Goal: Task Accomplishment & Management: Use online tool/utility

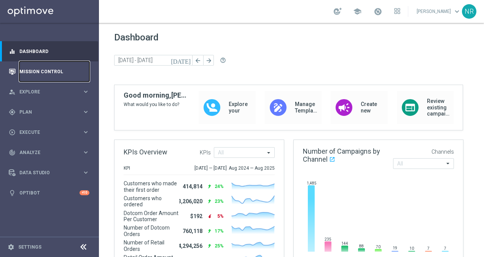
click at [41, 66] on link "Mission Control" at bounding box center [54, 71] width 70 height 20
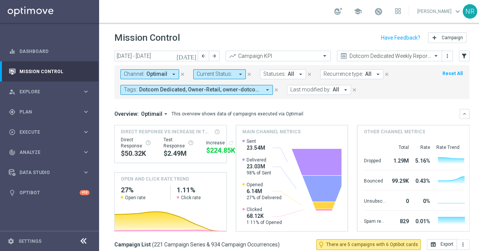
click at [164, 71] on span "Optimail" at bounding box center [156, 74] width 21 height 6
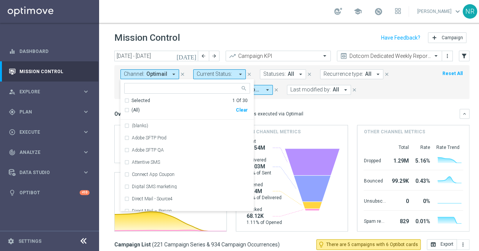
click at [452, 56] on div "today 08 Sep 2025 - 14 Sep 2025 arrow_back arrow_forward Campaign KPI trending_…" at bounding box center [291, 56] width 355 height 11
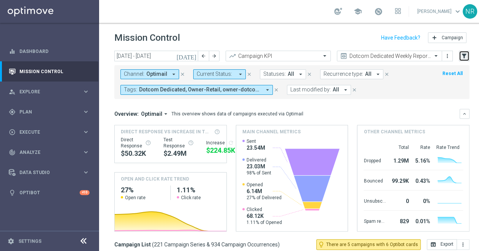
click at [462, 56] on icon "filter_alt" at bounding box center [463, 56] width 7 height 7
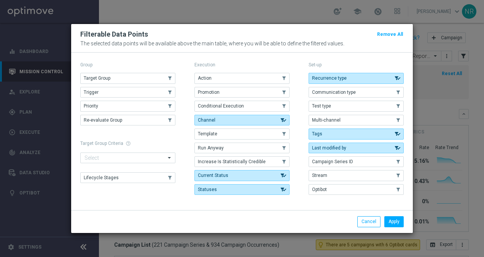
click at [93, 71] on div "Group Target Group .cls-1{fill:none;} .cls-1{fill:none;} Trigger .cls-1{fill:no…" at bounding box center [127, 129] width 95 height 138
click at [107, 77] on span "Target Group" at bounding box center [97, 77] width 27 height 5
click at [397, 218] on button "Apply" at bounding box center [394, 221] width 19 height 11
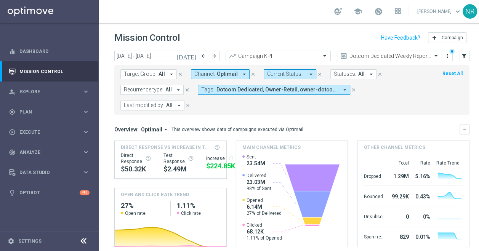
click at [158, 78] on button "Target Group: All arrow_drop_down" at bounding box center [148, 74] width 56 height 10
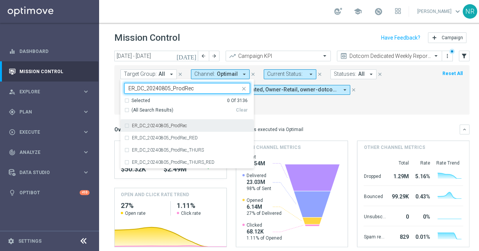
click at [169, 124] on label "ER_DC_20240805_ProdRec" at bounding box center [159, 125] width 55 height 5
type input "ER_DC_20240805_ProdRec"
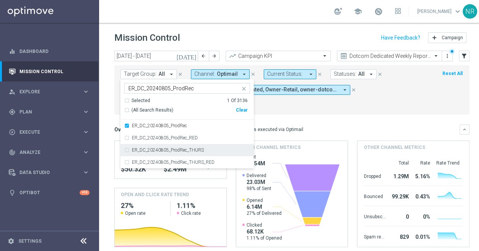
click at [179, 150] on label "ER_DC_20240805_ProdRec_THURS" at bounding box center [168, 150] width 72 height 5
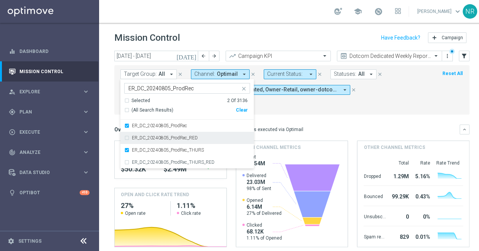
click at [370, 115] on mini-dashboard "Overview: Optimail arrow_drop_down This overview shows data of campaigns execut…" at bounding box center [291, 185] width 355 height 140
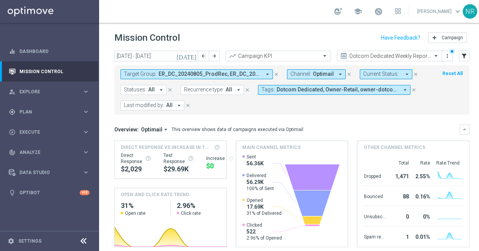
click at [196, 57] on icon "[DATE]" at bounding box center [186, 56] width 21 height 7
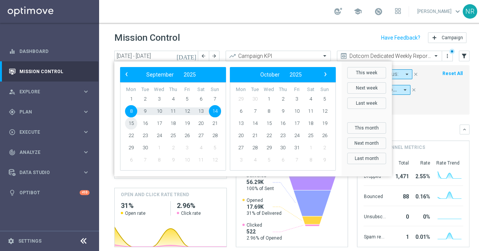
click at [131, 123] on span "15" at bounding box center [131, 123] width 12 height 12
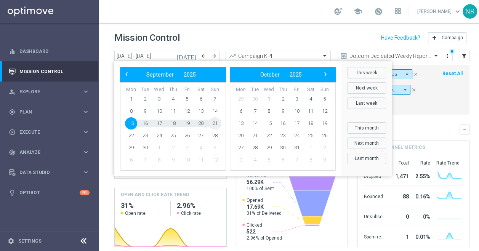
click at [217, 125] on span "21" at bounding box center [215, 123] width 12 height 12
type input "15 Sep 2025 - 21 Sep 2025"
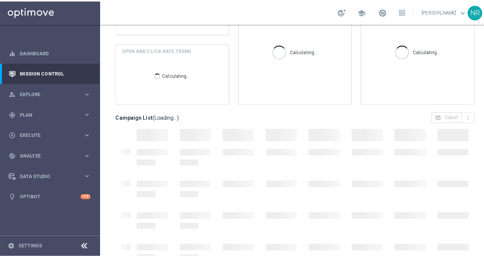
scroll to position [146, 0]
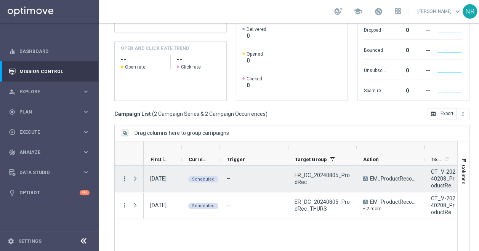
click at [122, 176] on icon "more_vert" at bounding box center [124, 178] width 7 height 7
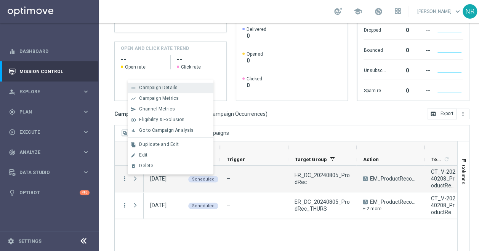
click at [168, 88] on span "Campaign Details" at bounding box center [158, 87] width 38 height 5
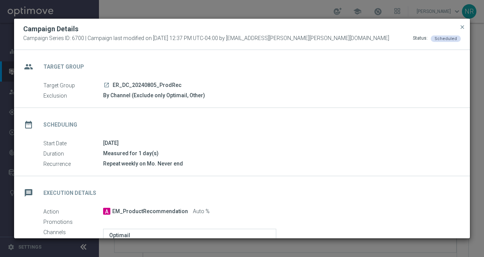
scroll to position [140, 0]
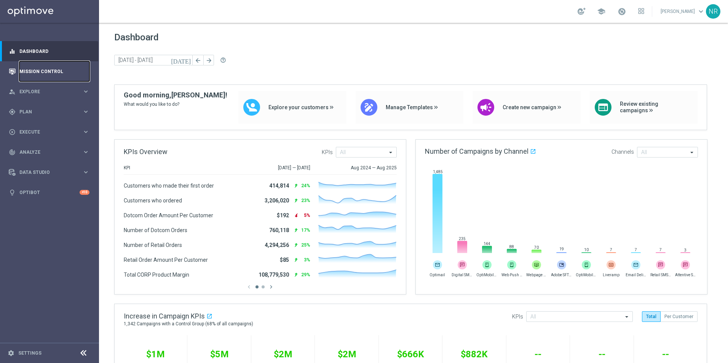
click at [24, 77] on link "Mission Control" at bounding box center [54, 71] width 70 height 20
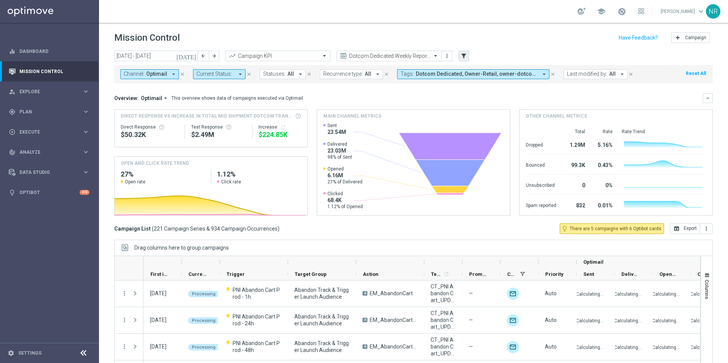
drag, startPoint x: 480, startPoint y: 57, endPoint x: 468, endPoint y: 61, distance: 12.3
click at [473, 60] on div "today 08 Sep 2025 - 14 Sep 2025 arrow_back arrow_forward Campaign KPI trending_…" at bounding box center [413, 56] width 599 height 11
click at [468, 61] on button "filter_alt" at bounding box center [463, 56] width 11 height 11
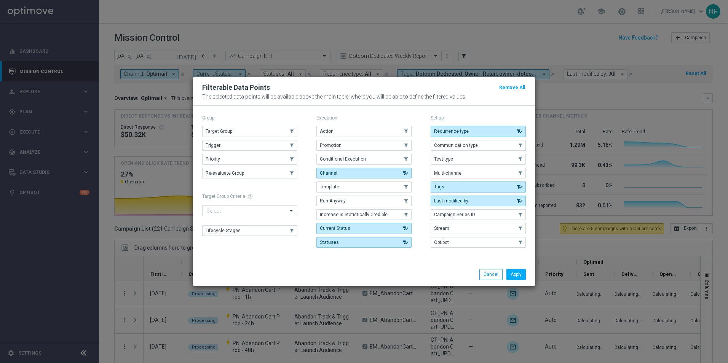
click at [258, 125] on div "Group Target Group .cls-1{fill:none;} .cls-1{fill:none;} Trigger .cls-1{fill:no…" at bounding box center [249, 182] width 95 height 138
click at [232, 135] on button "Target Group" at bounding box center [249, 131] width 95 height 11
click at [516, 272] on button "Apply" at bounding box center [515, 274] width 19 height 11
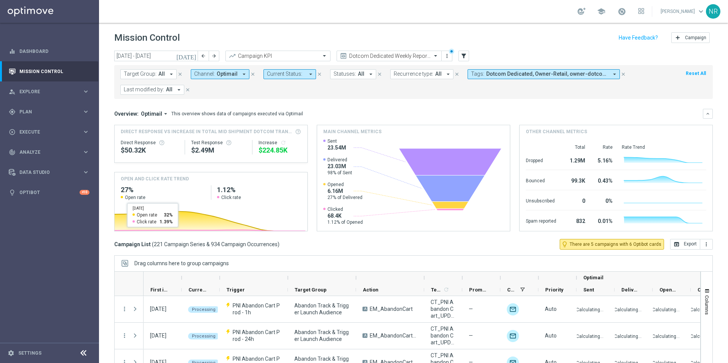
click at [154, 70] on button "Target Group: All arrow_drop_down" at bounding box center [148, 74] width 56 height 10
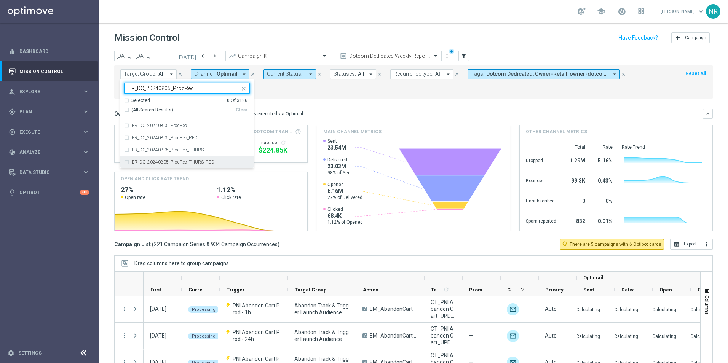
click at [183, 158] on div "ER_DC_20240805_ProdRec_THURS_RED" at bounding box center [187, 162] width 126 height 12
type input "ER_DC_20240805_ProdRec"
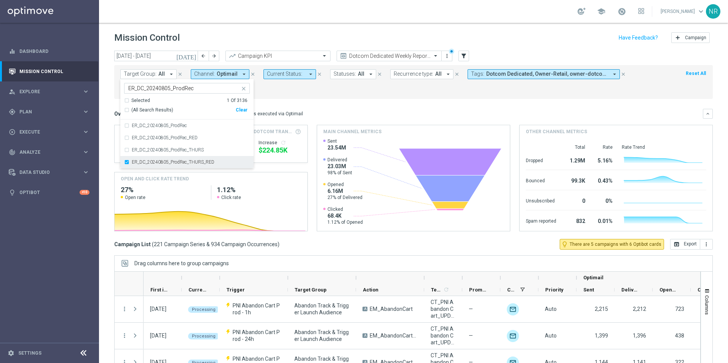
click at [200, 163] on label "ER_DC_20240805_ProdRec_THURS_RED" at bounding box center [173, 162] width 83 height 5
click at [186, 148] on label "ER_DC_20240805_ProdRec_THURS" at bounding box center [168, 150] width 72 height 5
click at [180, 124] on label "ER_DC_20240805_ProdRec" at bounding box center [159, 125] width 55 height 5
click at [368, 103] on mini-dashboard "Overview: Optimail arrow_drop_down This overview shows data of campaigns execut…" at bounding box center [413, 169] width 599 height 140
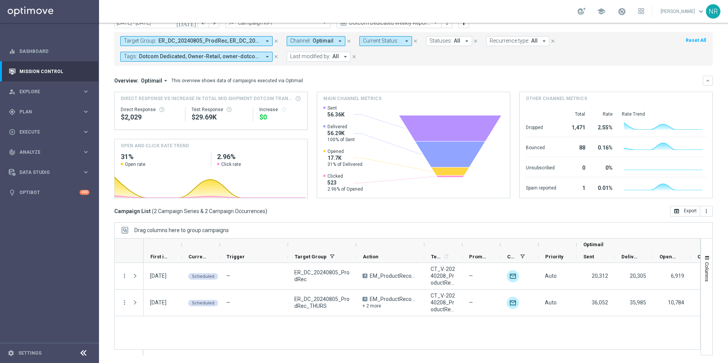
scroll to position [32, 0]
click at [105, 224] on div "today 08 Sep 2025 - 14 Sep 2025 arrow_back arrow_forward Campaign KPI trending_…" at bounding box center [413, 171] width 629 height 306
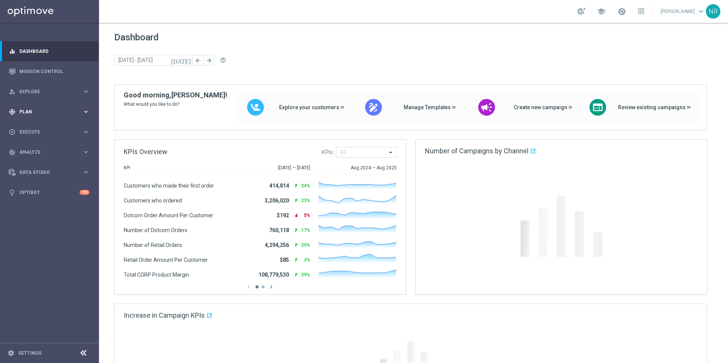
click at [49, 110] on span "Plan" at bounding box center [50, 112] width 63 height 5
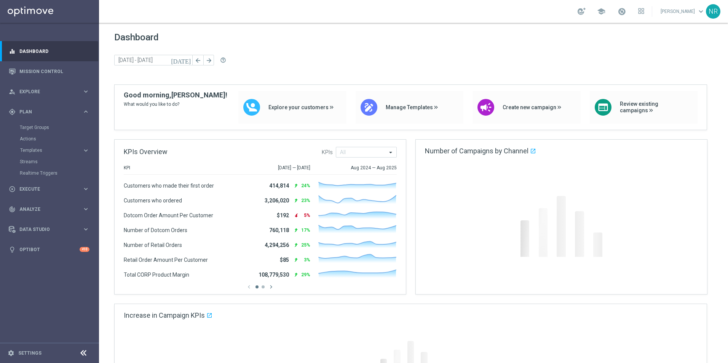
click at [39, 124] on div "Target Groups" at bounding box center [59, 127] width 78 height 11
click at [39, 126] on link "Target Groups" at bounding box center [49, 128] width 59 height 6
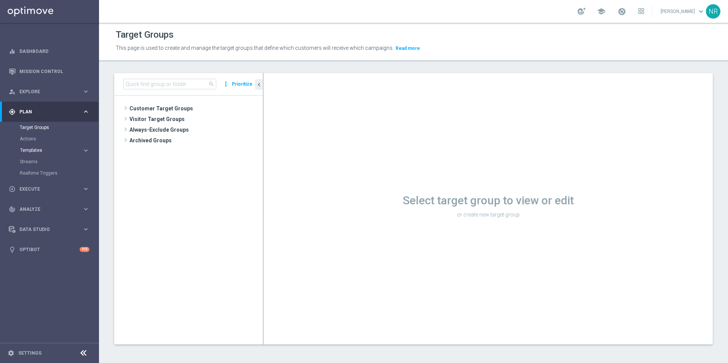
click at [35, 152] on span "Templates" at bounding box center [47, 150] width 54 height 5
click at [37, 164] on link "Optimail" at bounding box center [52, 162] width 56 height 6
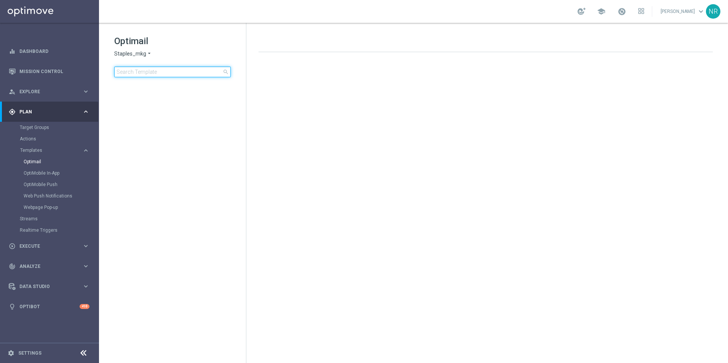
click at [140, 77] on input at bounding box center [172, 72] width 117 height 11
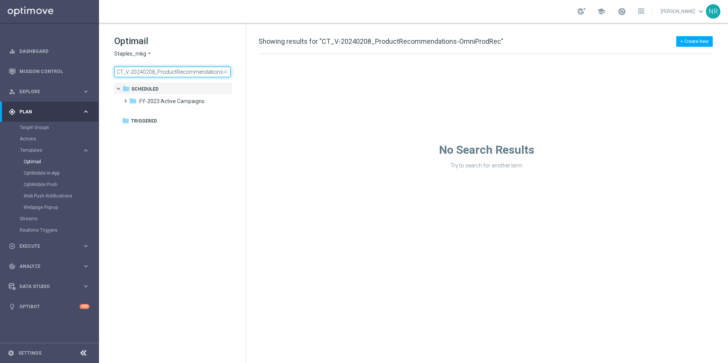
click at [212, 73] on input "CT_V-20240208_ProductRecommendations-OmniProdRec" at bounding box center [172, 72] width 117 height 11
drag, startPoint x: 215, startPoint y: 72, endPoint x: 244, endPoint y: 74, distance: 29.0
click at [244, 74] on div "Optimail Staples_mkg arrow_drop_down × Staples_mkg CT_V-20240208_ProductRecomme…" at bounding box center [180, 56] width 132 height 42
click at [222, 73] on input "CT_V-20240208_ProductRecommendations-OmniProdRec" at bounding box center [172, 72] width 117 height 11
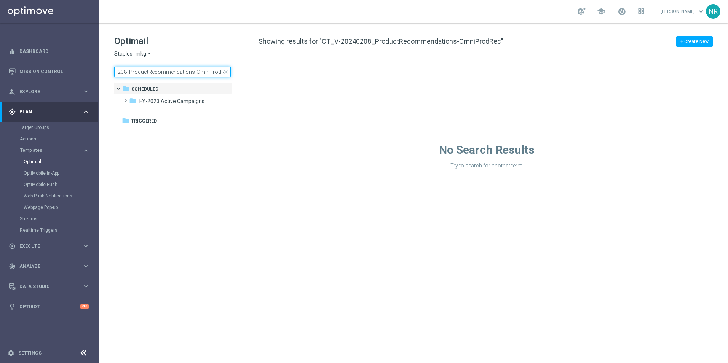
type input "CT_V-20240208_ProductRecommendations-OmniProdRe"
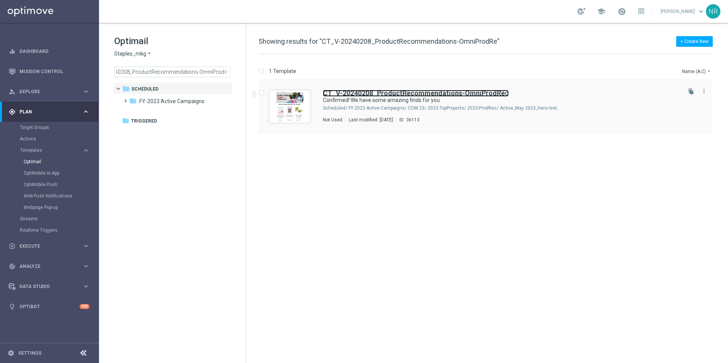
click at [409, 91] on b "CT_V-20240208_ProductRecommendations-OmniProdRe" at bounding box center [414, 93] width 182 height 8
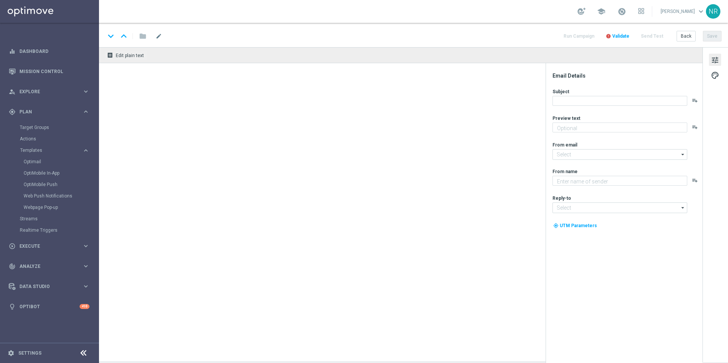
type textarea "Your handpicked choices await."
type input "staples@connected.staples.com"
type textarea "Staples"
type input "info@staples.com"
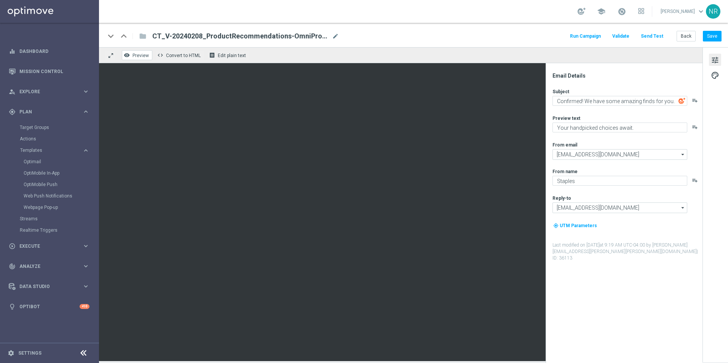
click at [142, 54] on span "Preview" at bounding box center [141, 55] width 16 height 5
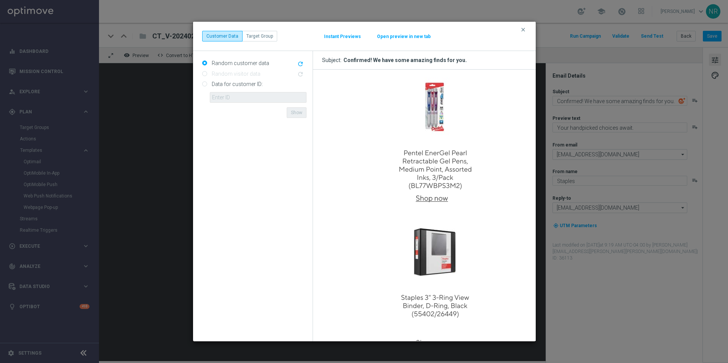
scroll to position [495, 0]
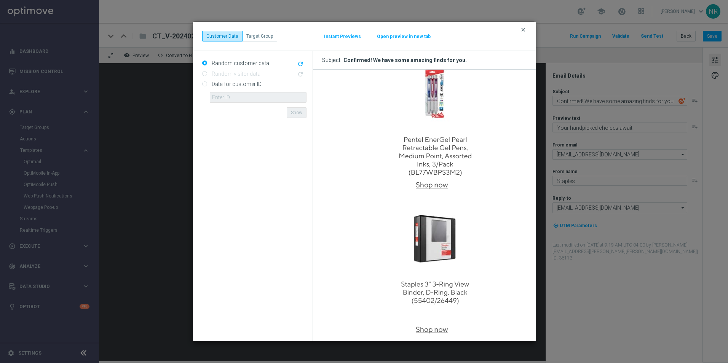
click at [522, 28] on icon "clear" at bounding box center [523, 30] width 6 height 6
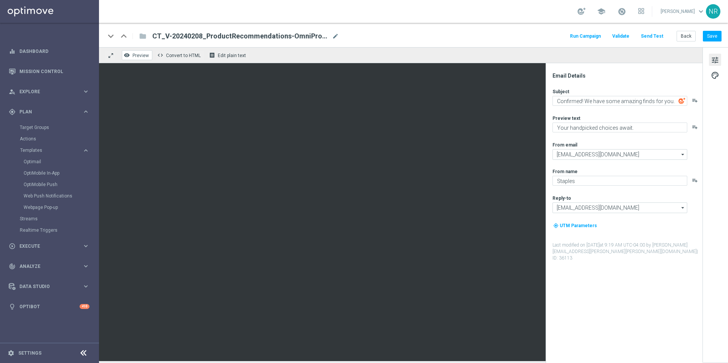
click at [136, 55] on span "Preview" at bounding box center [141, 55] width 16 height 5
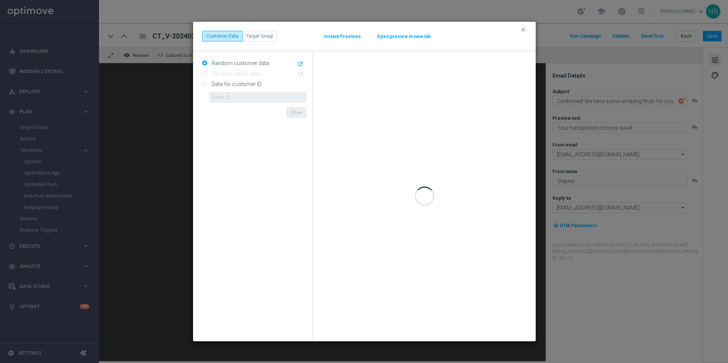
click at [211, 84] on label "Data for customer ID:" at bounding box center [236, 84] width 53 height 7
click at [207, 84] on input "Data for customer ID:" at bounding box center [204, 84] width 5 height 5
radio input "true"
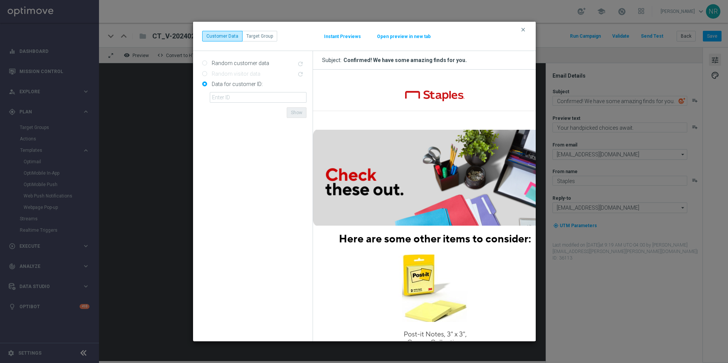
scroll to position [0, 0]
click at [239, 99] on input "text" at bounding box center [258, 97] width 97 height 11
paste input "10082786975"
type input "10082786975"
click at [259, 128] on form "Random customer data refresh Random visitor data refresh Data for customer ID: …" at bounding box center [254, 196] width 104 height 278
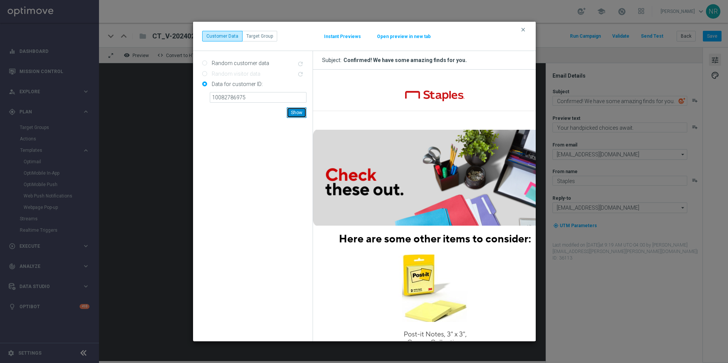
click at [295, 117] on button "Show" at bounding box center [297, 112] width 20 height 11
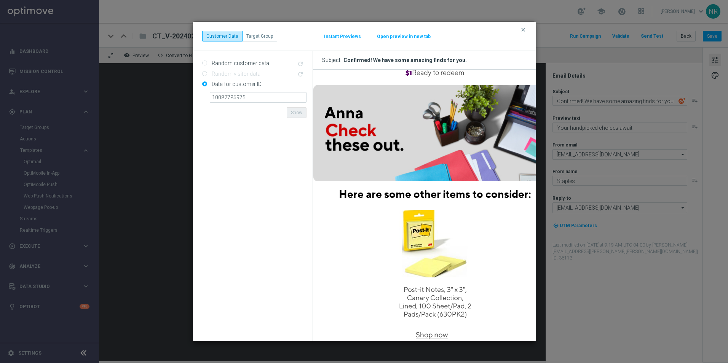
scroll to position [114, 0]
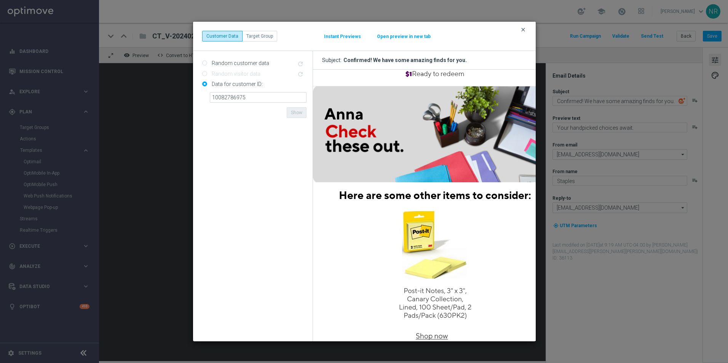
click at [524, 30] on icon "clear" at bounding box center [523, 30] width 6 height 6
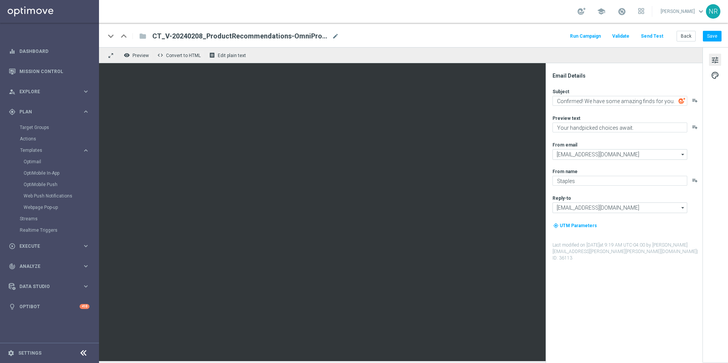
click at [35, 166] on div "Optimail" at bounding box center [61, 161] width 75 height 11
click at [35, 164] on link "Optimail" at bounding box center [52, 162] width 56 height 6
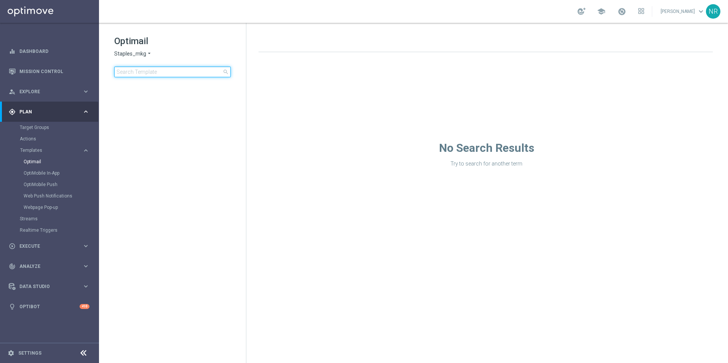
click at [146, 71] on input at bounding box center [172, 72] width 117 height 11
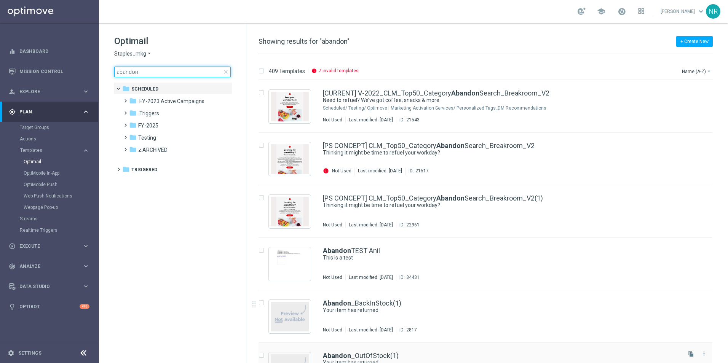
type input "abandon"
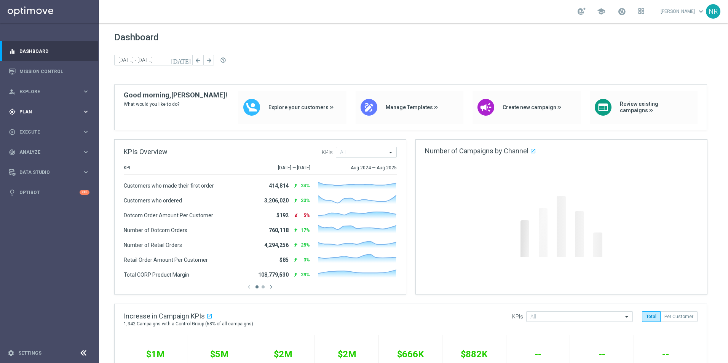
click at [48, 109] on div "gps_fixed Plan" at bounding box center [45, 112] width 73 height 7
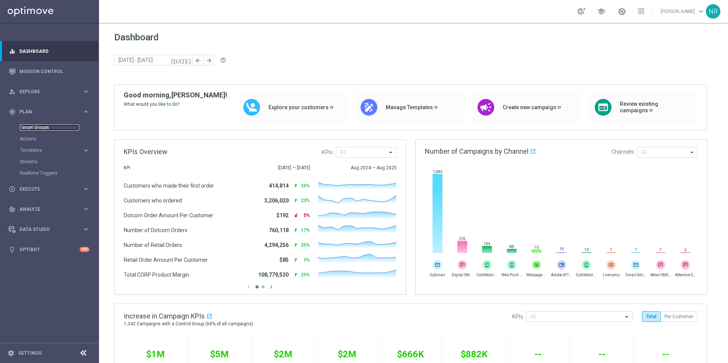
click at [39, 126] on link "Target Groups" at bounding box center [49, 128] width 59 height 6
